Goal: Ask a question

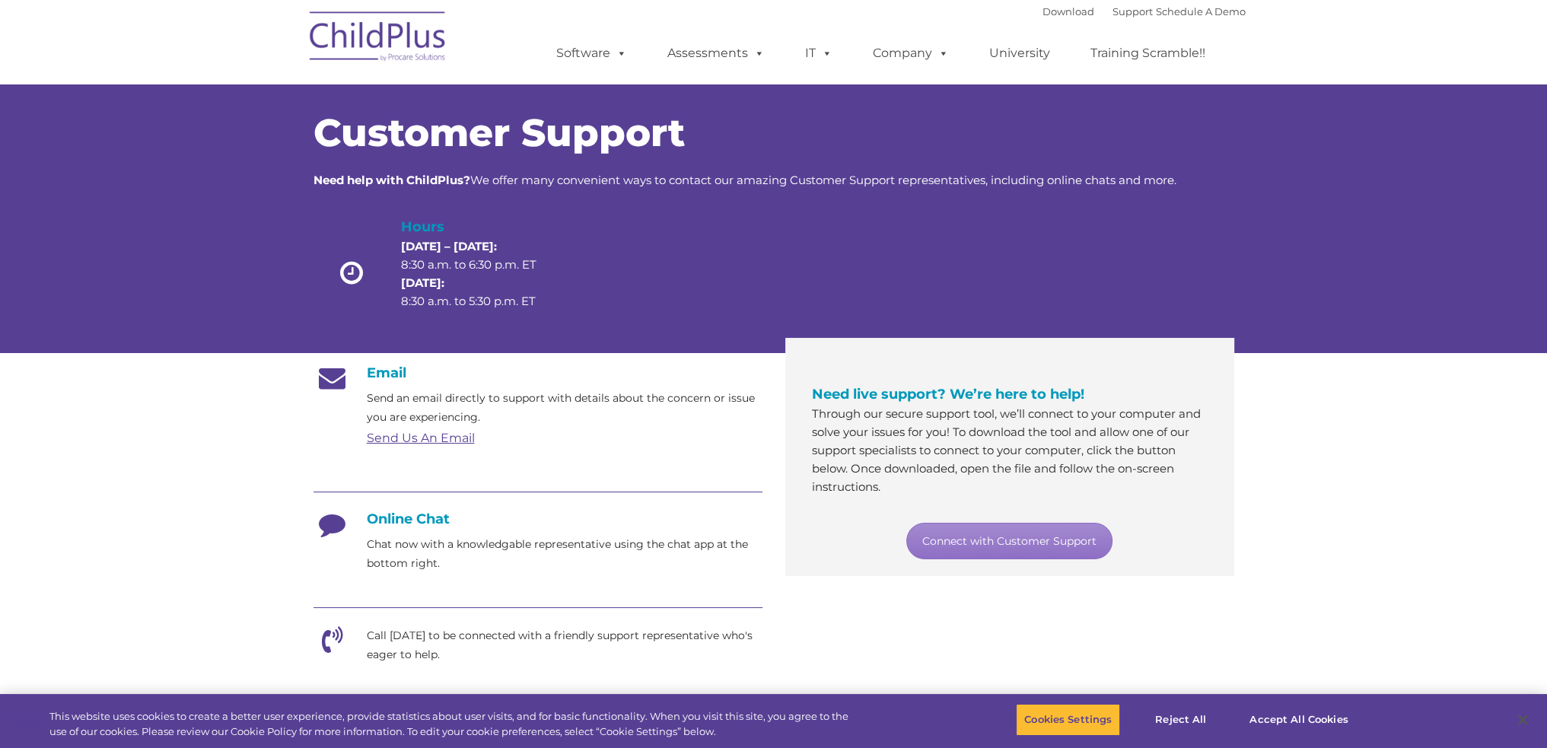
click at [412, 521] on h4 "Online Chat" at bounding box center [537, 519] width 449 height 17
click at [985, 541] on link "Connect with Customer Support" at bounding box center [1009, 541] width 206 height 37
click at [1275, 718] on button "Accept All Cookies" at bounding box center [1298, 720] width 115 height 32
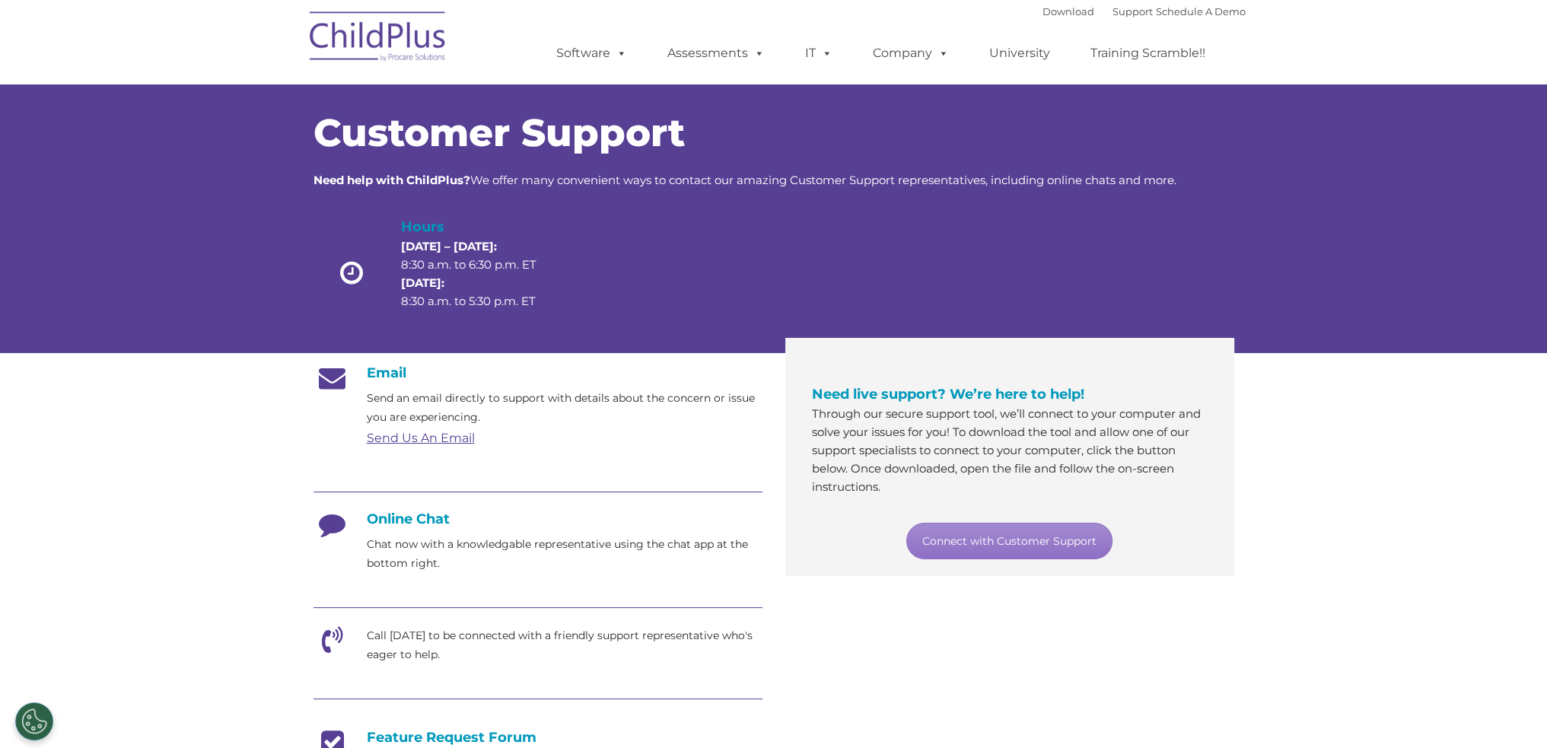
click at [410, 516] on h4 "Online Chat" at bounding box center [537, 519] width 449 height 17
click at [334, 528] on icon at bounding box center [332, 530] width 38 height 38
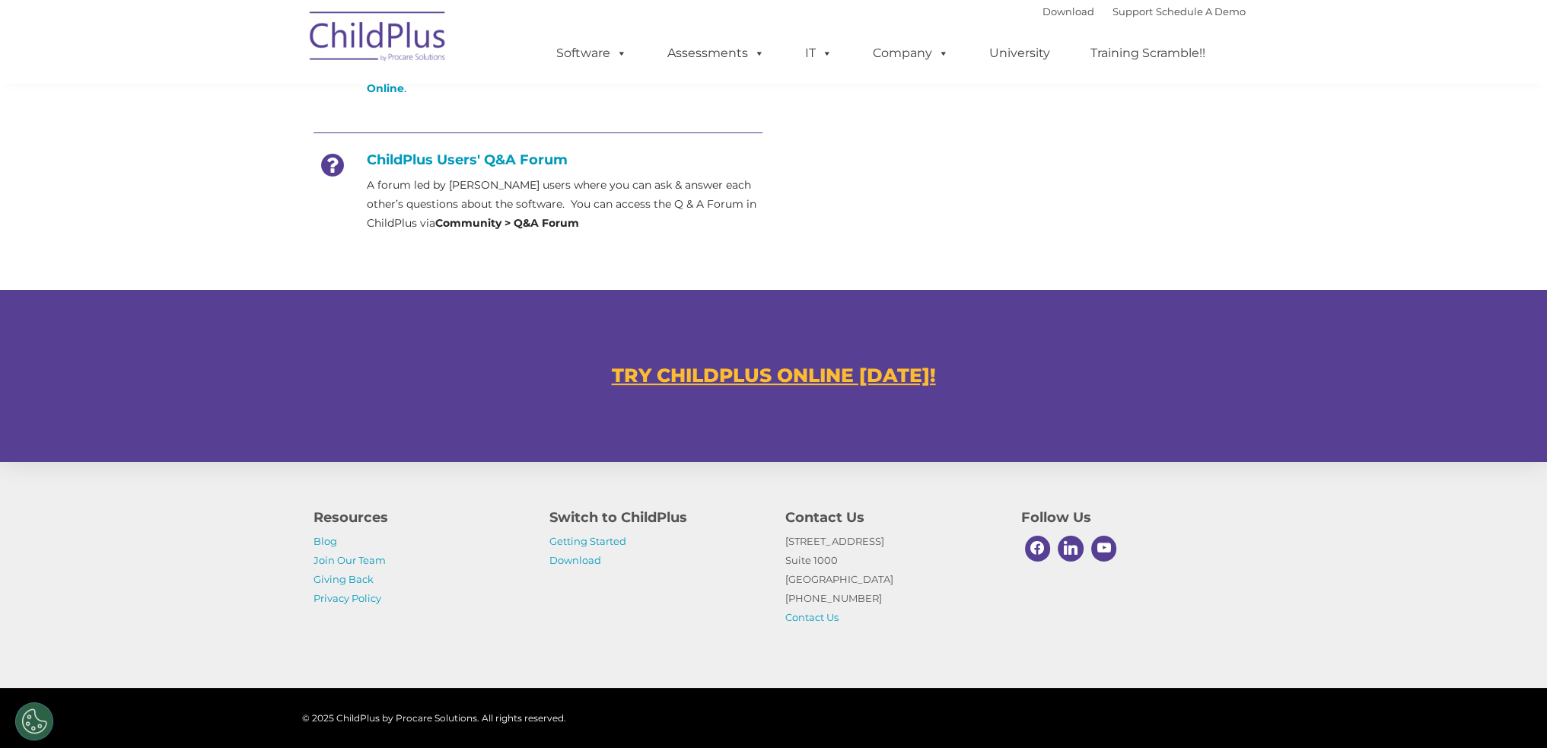
scroll to position [749, 0]
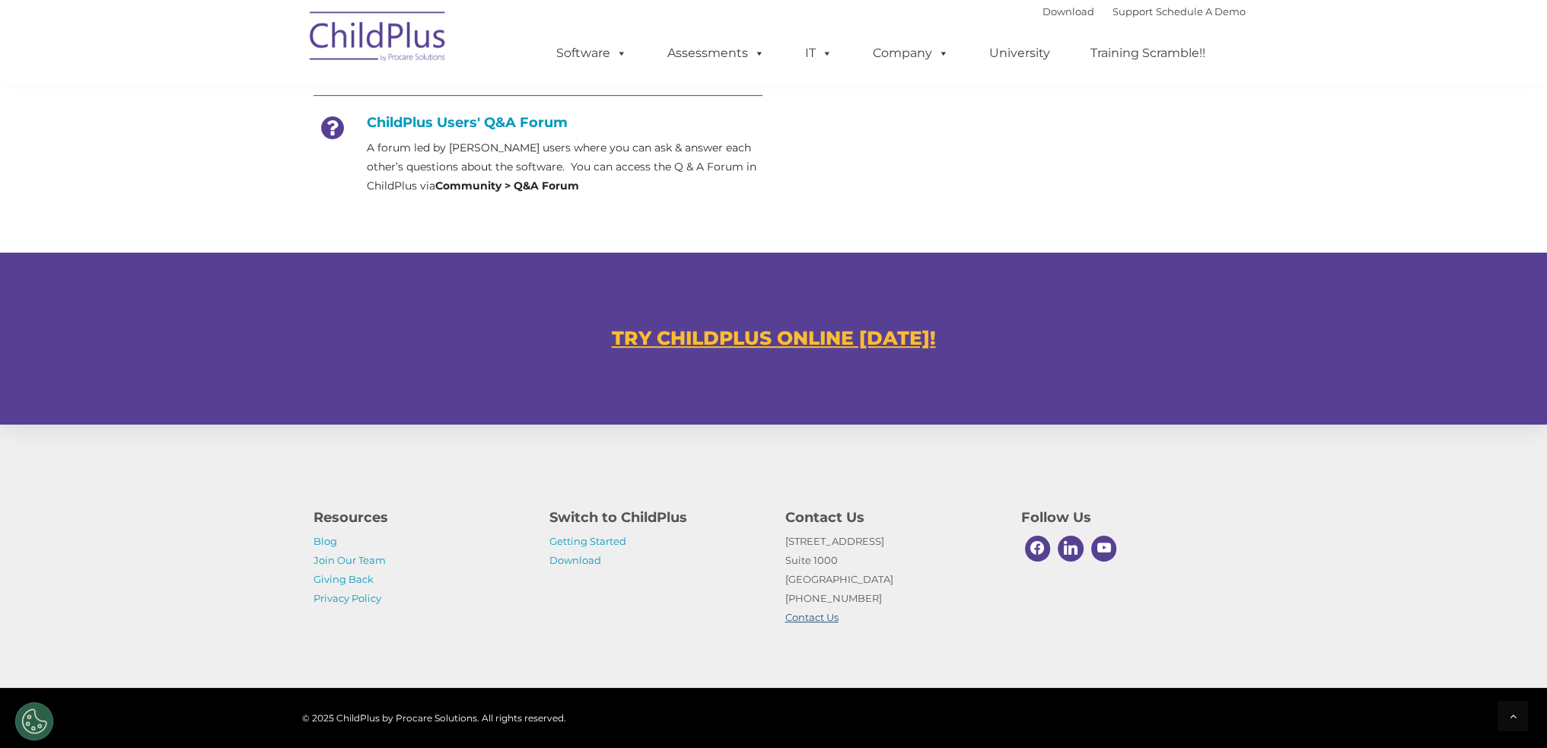
click at [825, 620] on link "Contact Us" at bounding box center [811, 617] width 53 height 12
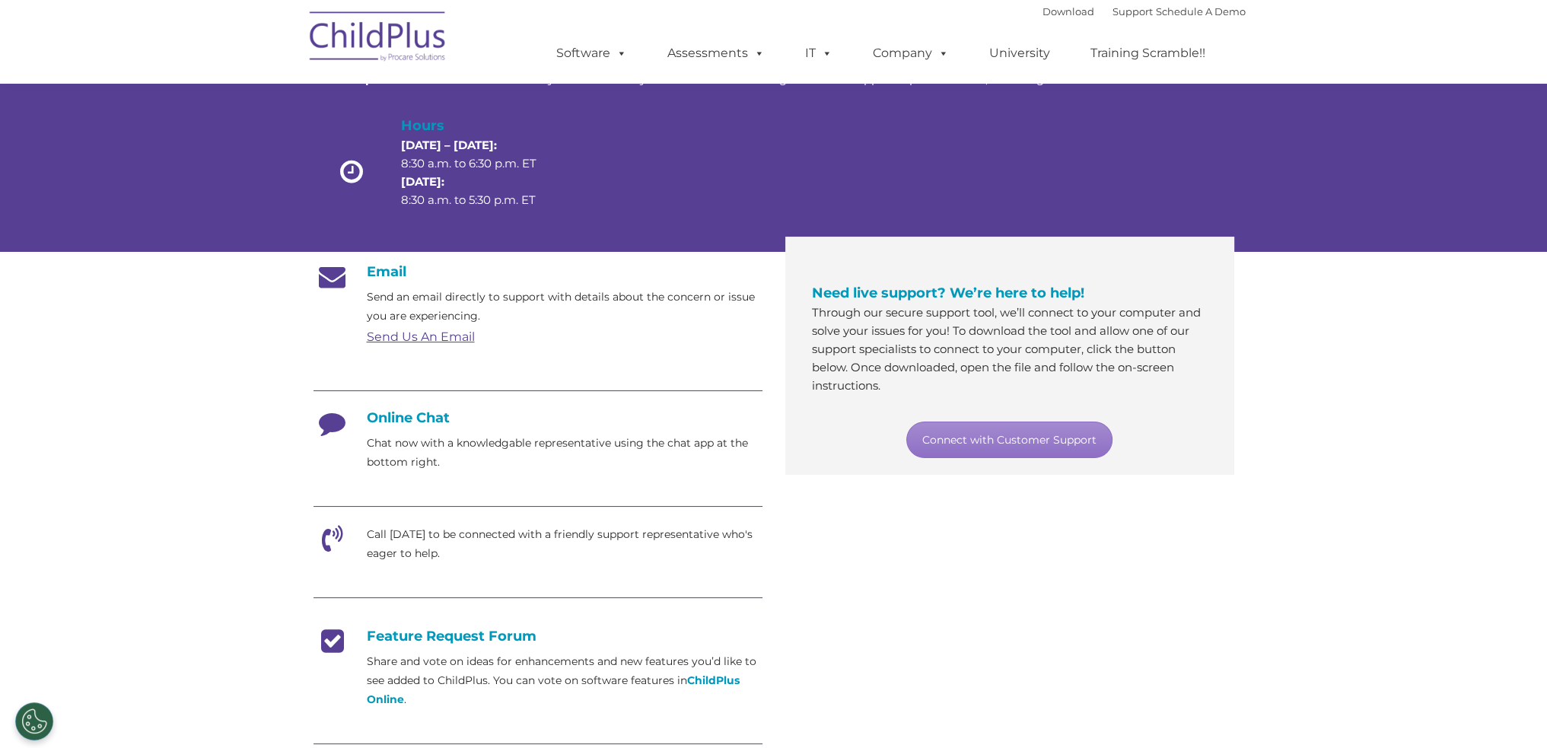
scroll to position [0, 0]
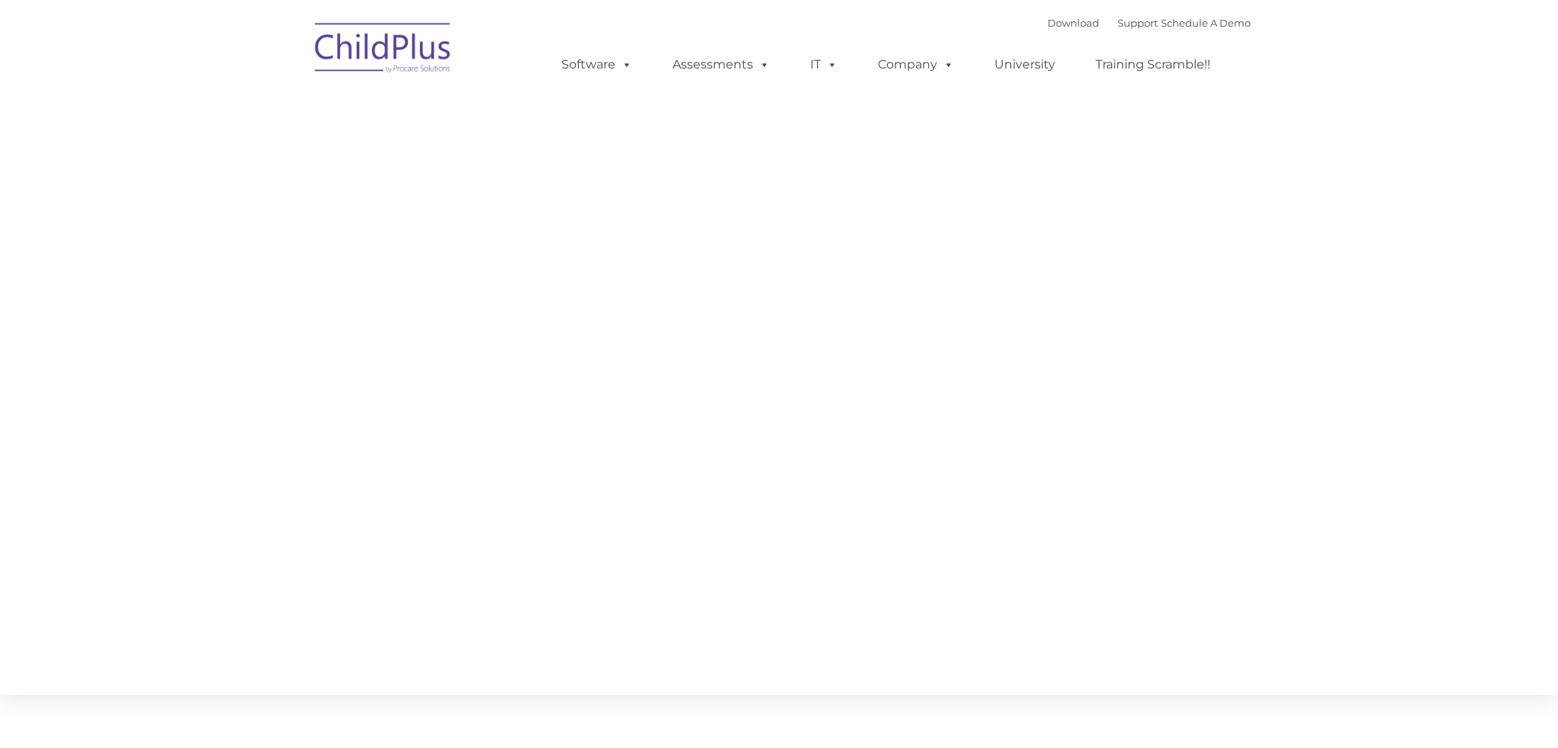
type input ""
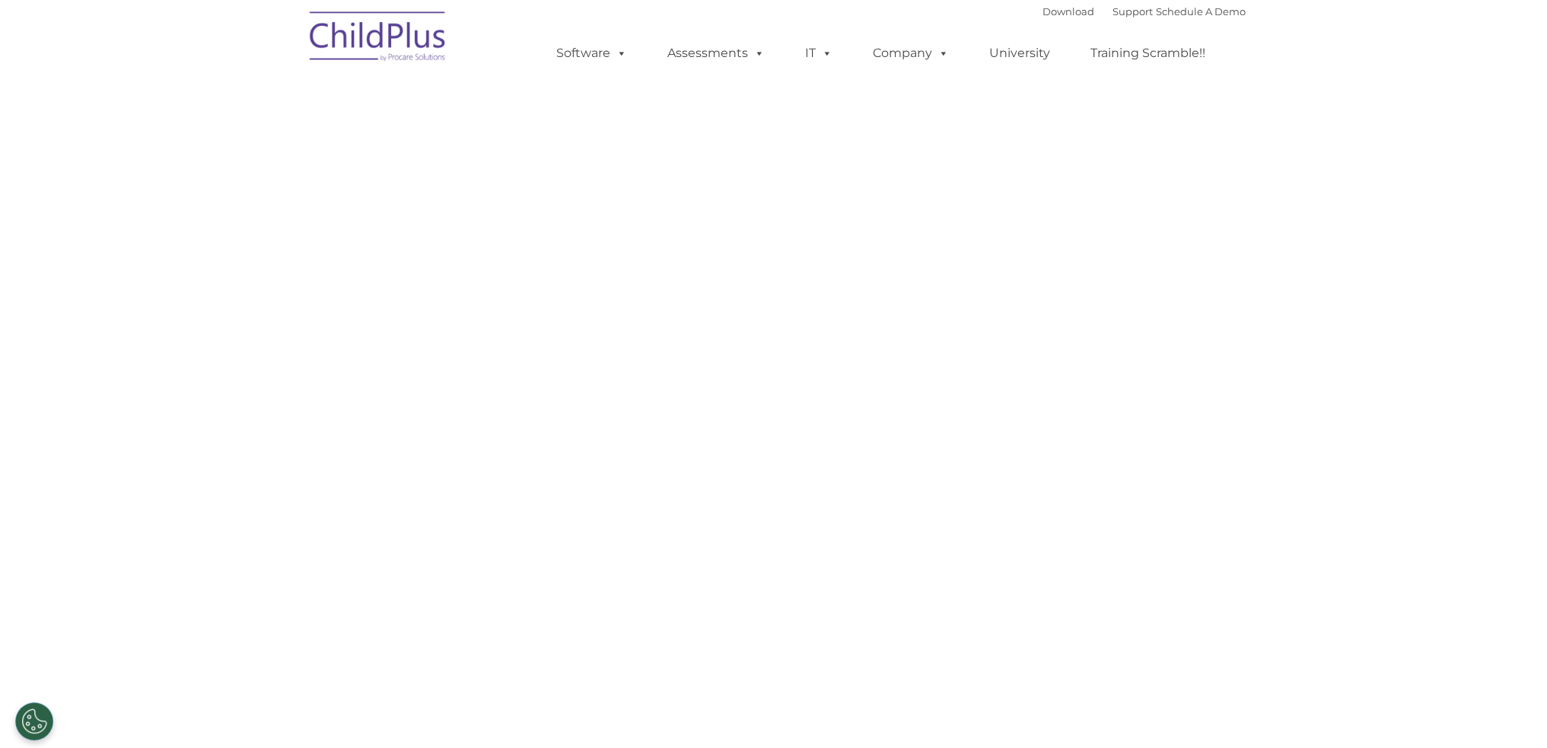
select select "MEDIUM"
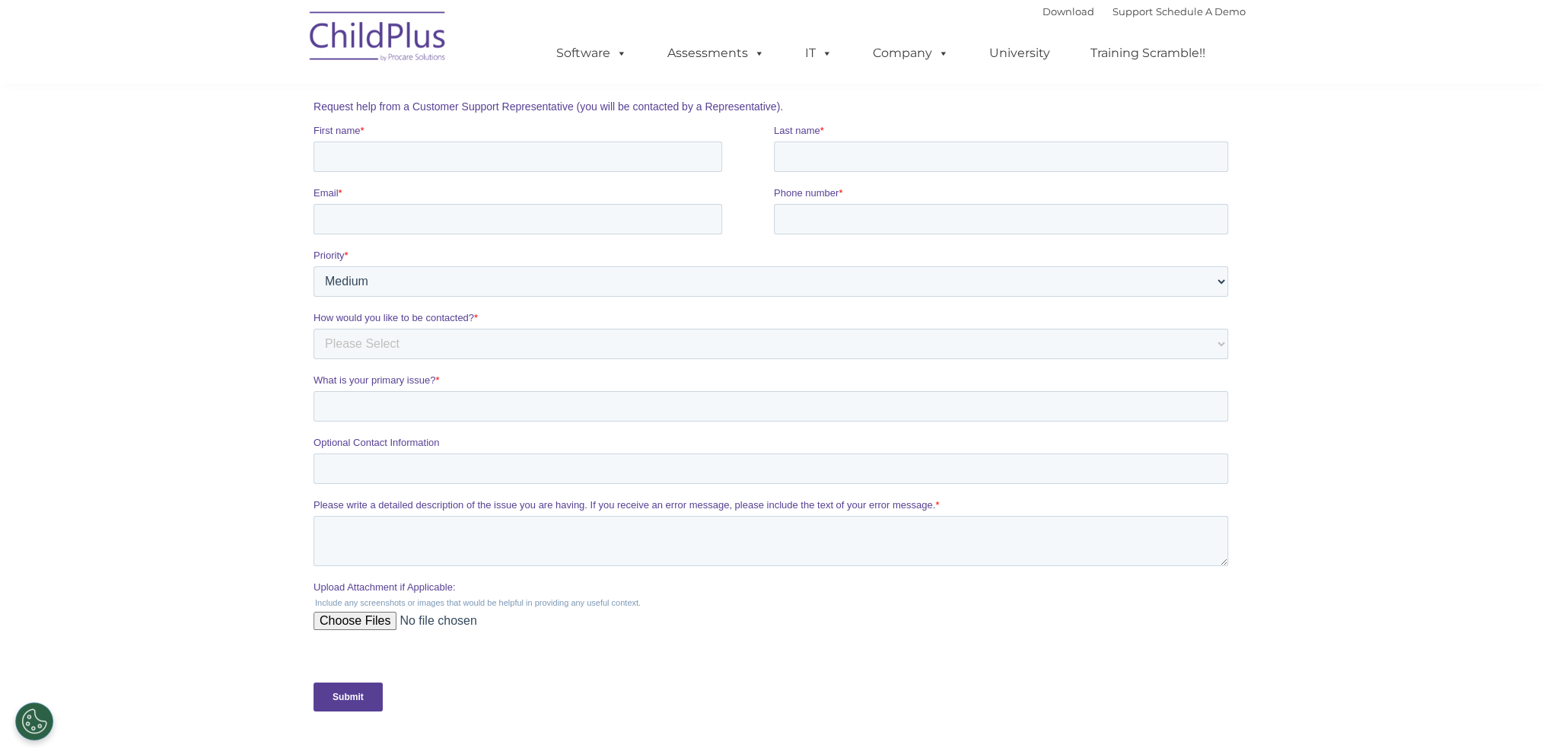
scroll to position [76, 0]
